Goal: Task Accomplishment & Management: Complete application form

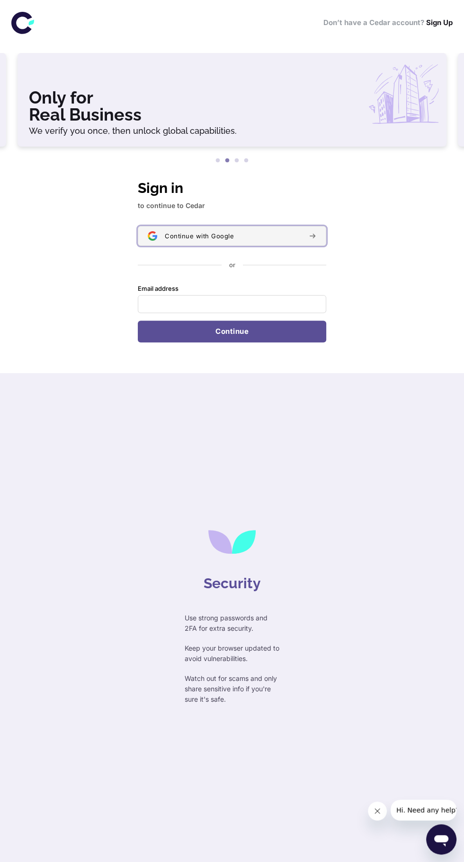
click at [239, 232] on div "Continue with Google" at bounding box center [233, 236] width 136 height 8
